Goal: Task Accomplishment & Management: Use online tool/utility

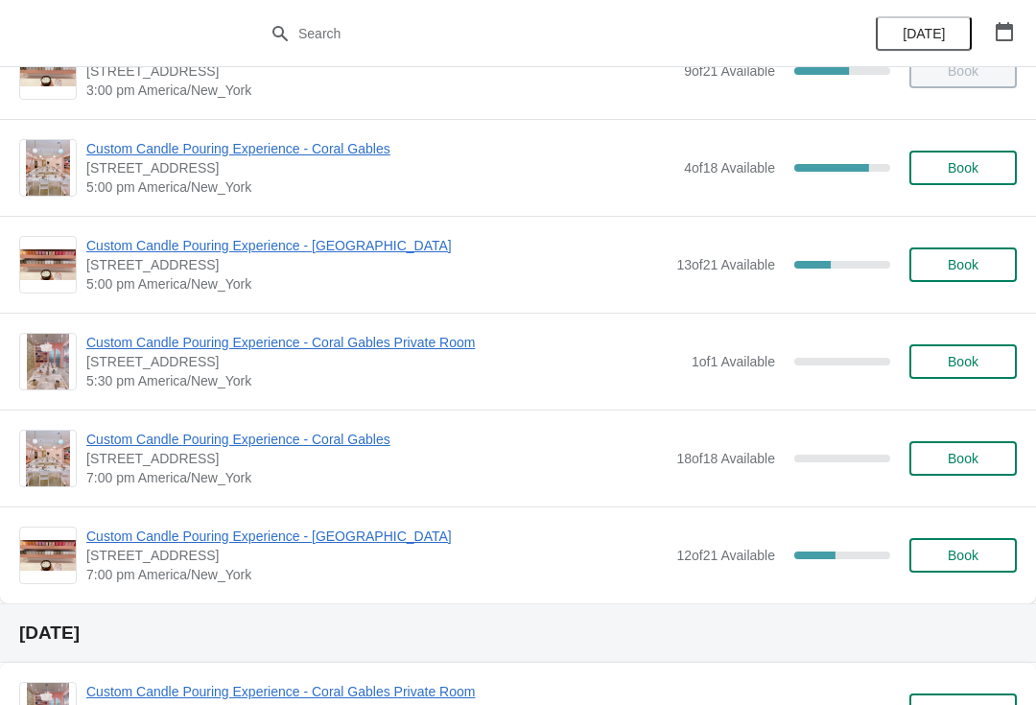
scroll to position [1031, 0]
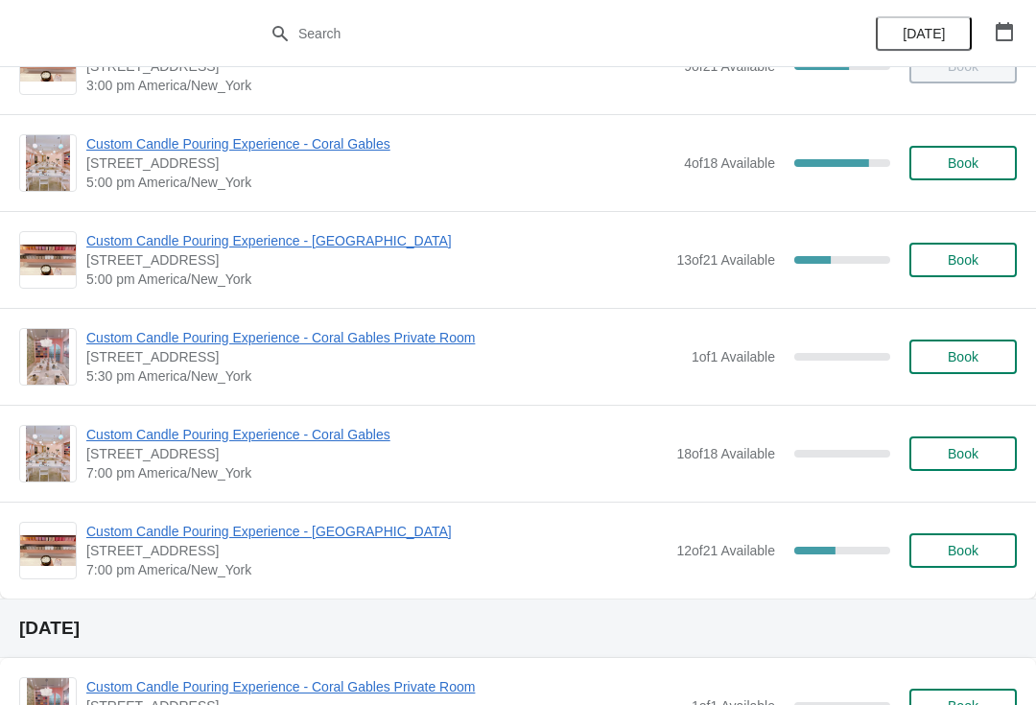
click at [387, 553] on span "[STREET_ADDRESS]" at bounding box center [376, 550] width 580 height 19
click at [381, 540] on span "Custom Candle Pouring Experience - [GEOGRAPHIC_DATA]" at bounding box center [376, 531] width 580 height 19
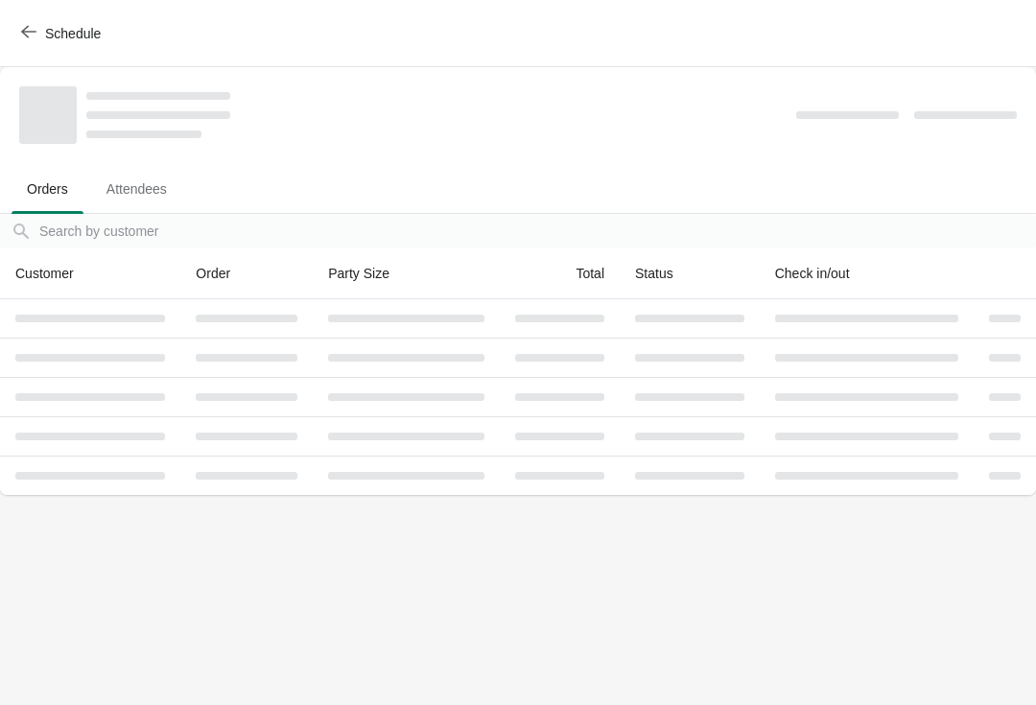
scroll to position [0, 0]
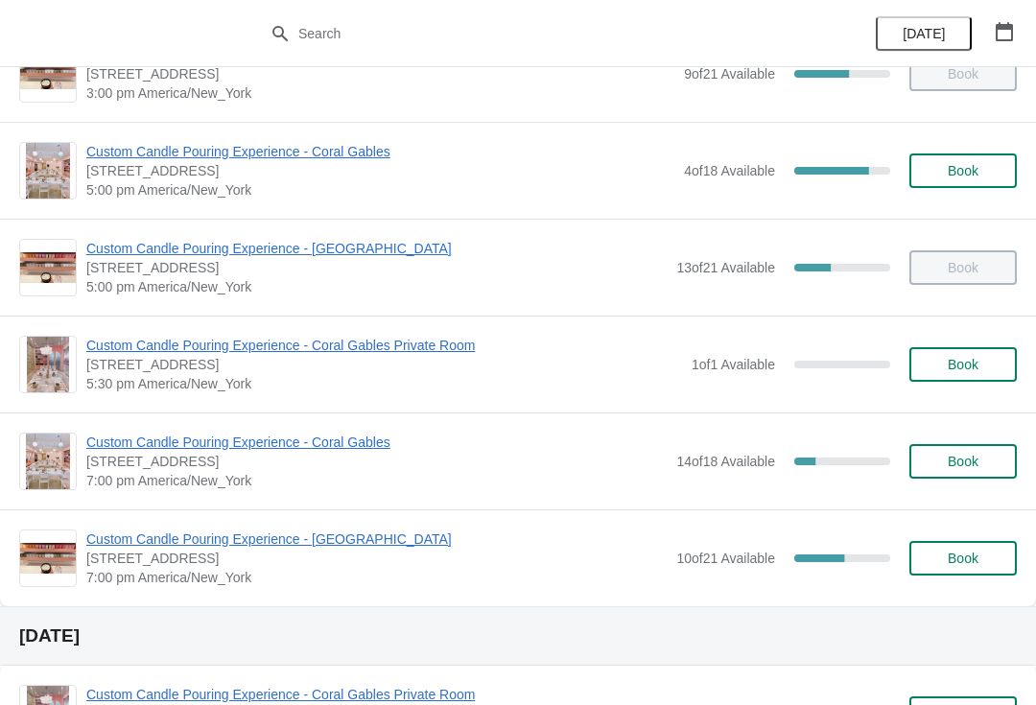
scroll to position [1032, 0]
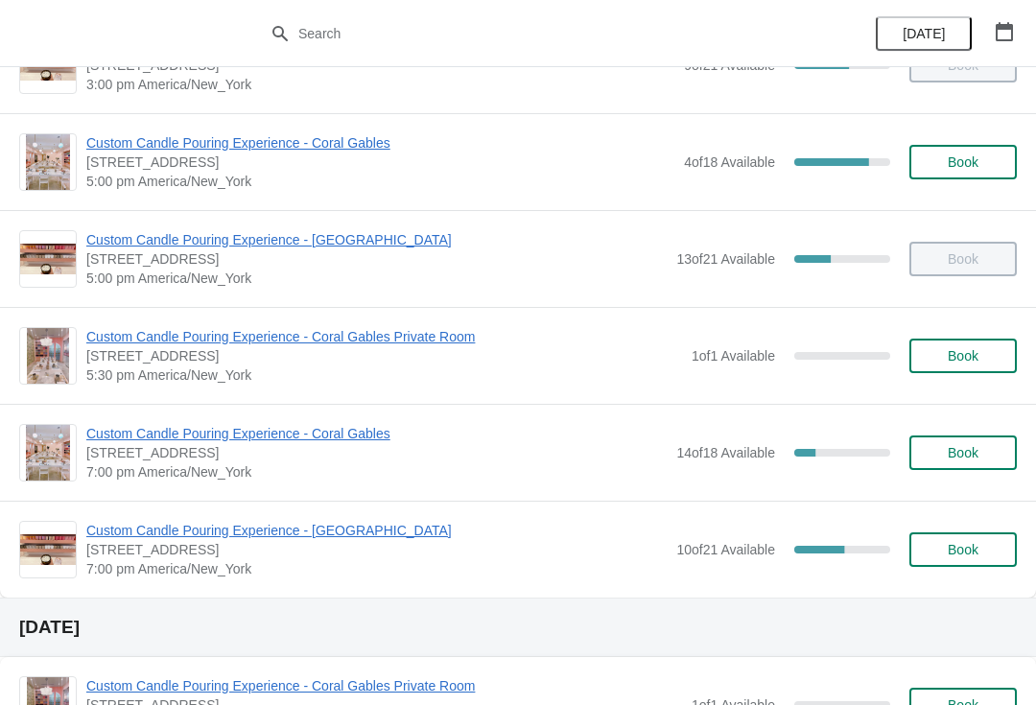
click at [351, 530] on span "Custom Candle Pouring Experience - [GEOGRAPHIC_DATA]" at bounding box center [376, 530] width 580 height 19
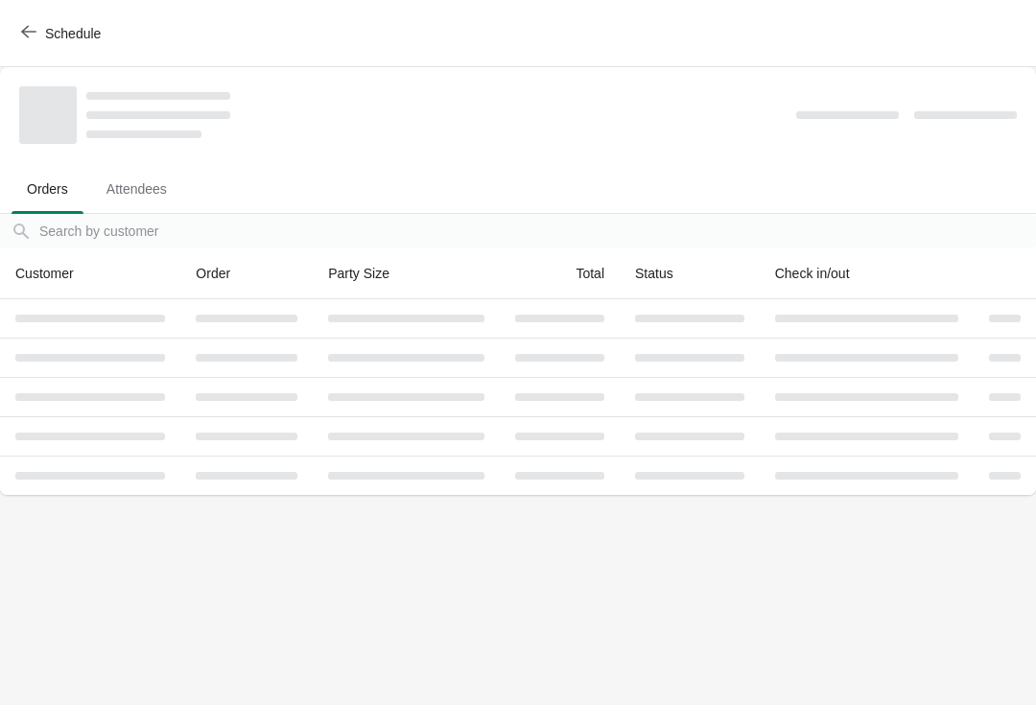
scroll to position [0, 0]
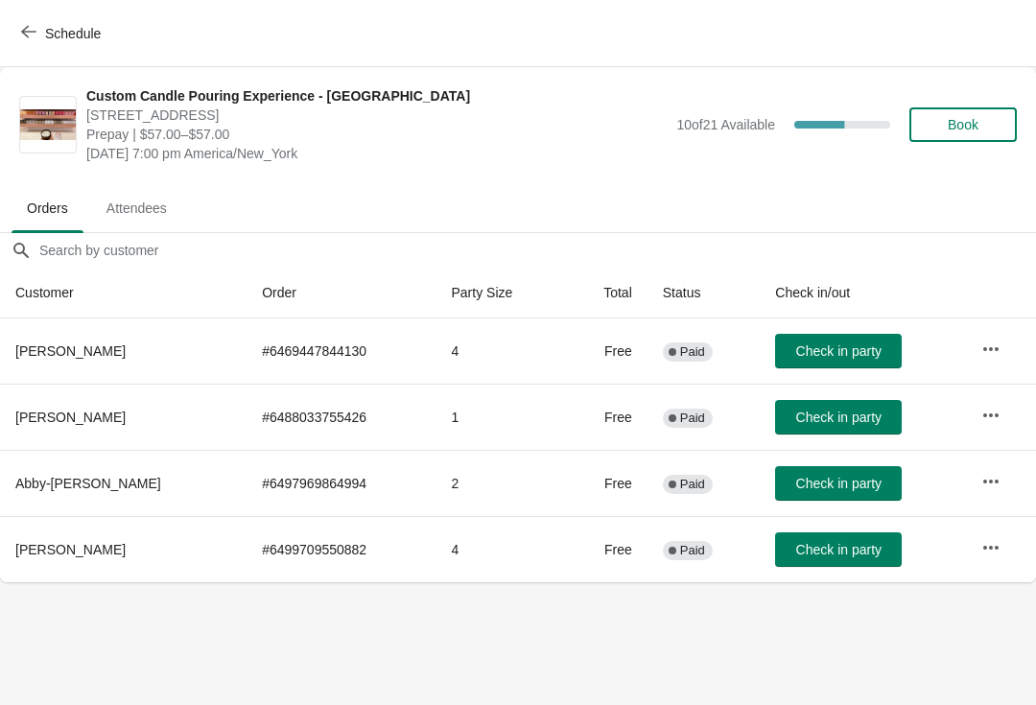
click at [830, 344] on span "Check in party" at bounding box center [838, 350] width 85 height 15
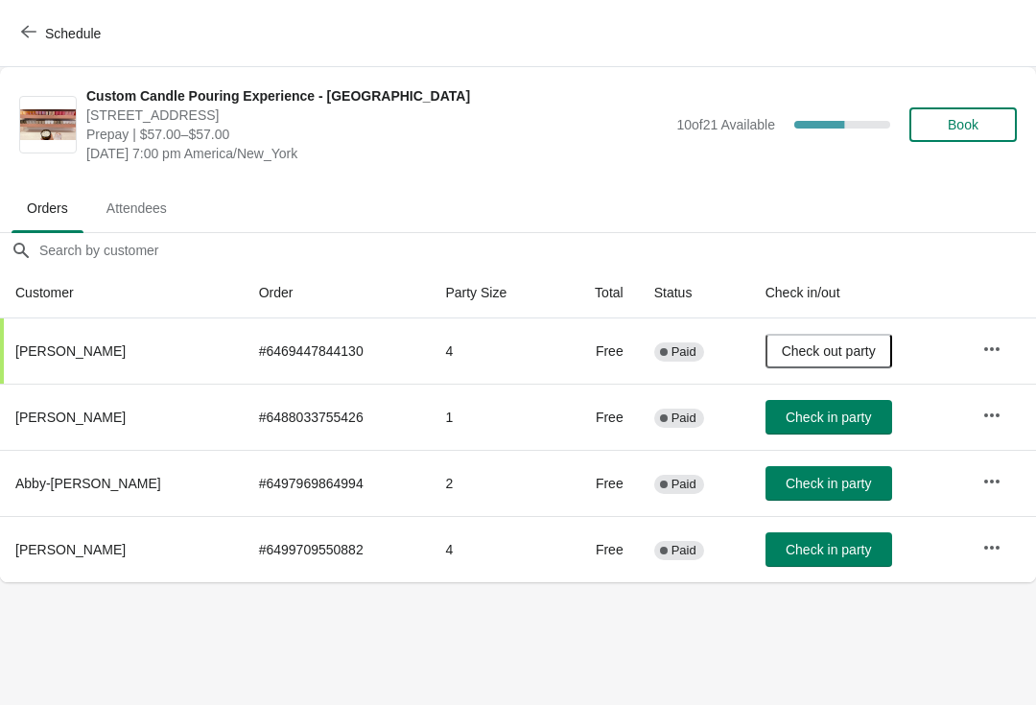
click at [837, 406] on button "Check in party" at bounding box center [828, 417] width 127 height 35
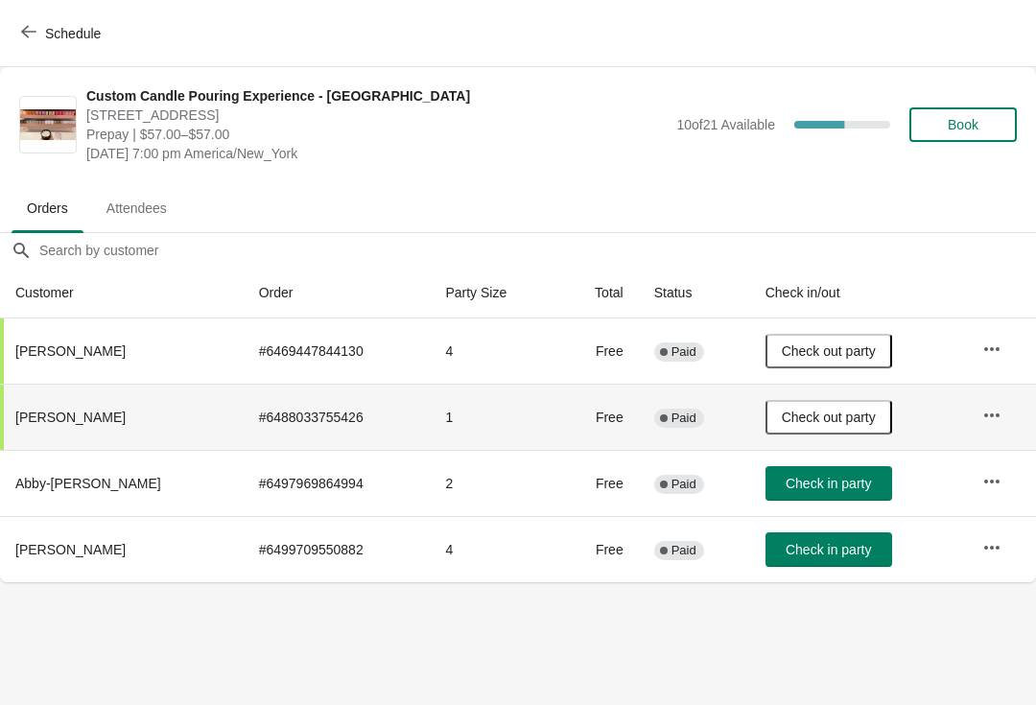
click at [785, 555] on span "Check in party" at bounding box center [827, 549] width 85 height 15
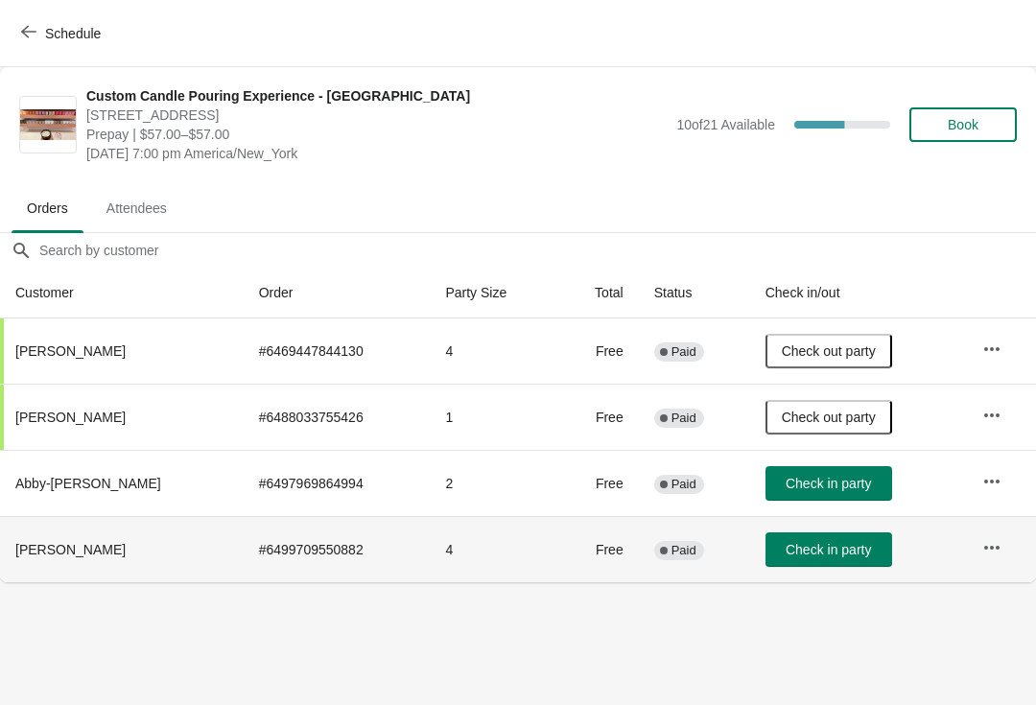
click at [835, 552] on span "Check in party" at bounding box center [827, 549] width 85 height 15
click at [834, 551] on span "Check in party" at bounding box center [827, 549] width 85 height 15
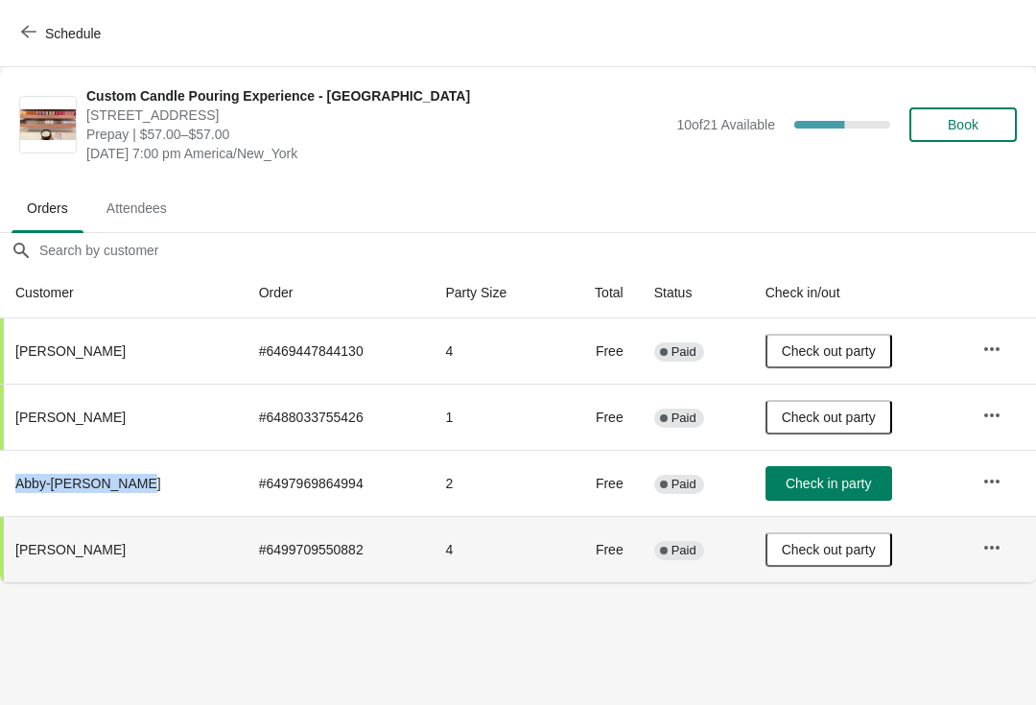
copy span "Abby-[PERSON_NAME]"
